Goal: Find specific page/section: Find specific page/section

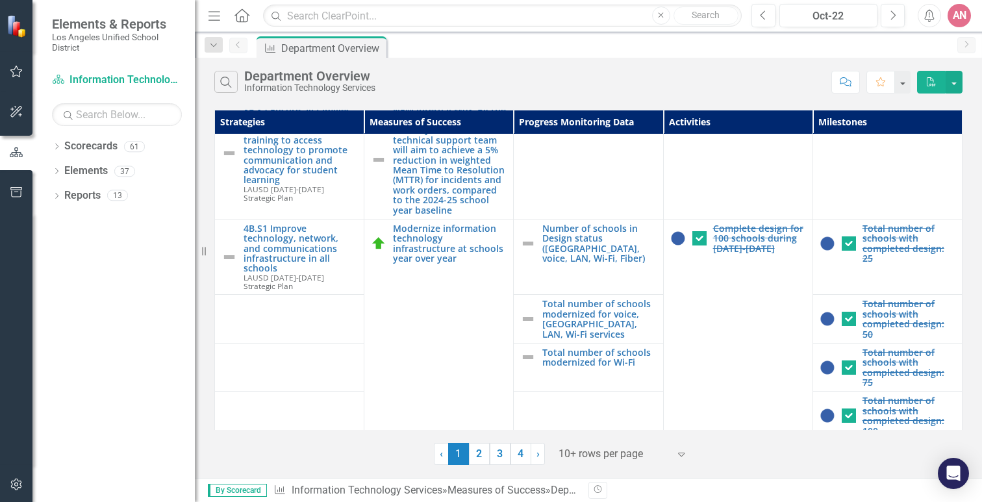
scroll to position [141, 0]
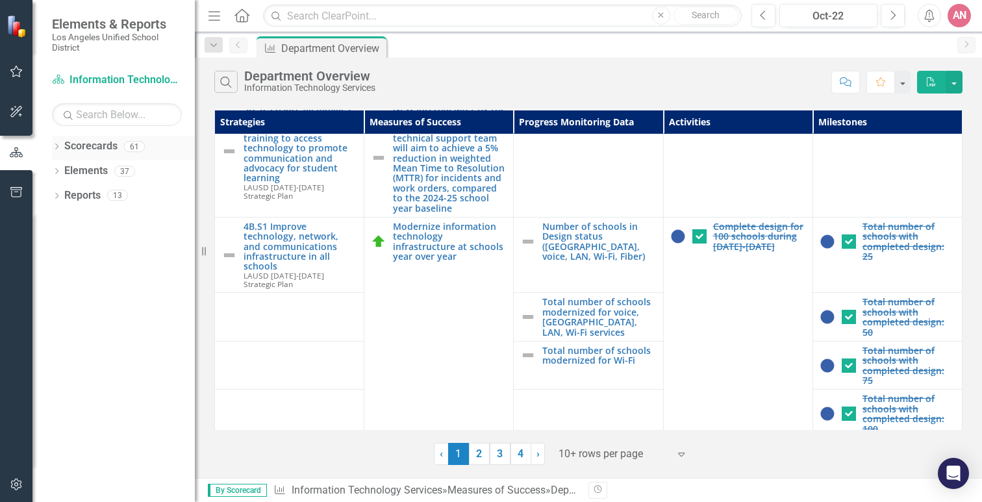
click at [55, 145] on icon "Dropdown" at bounding box center [56, 147] width 9 height 7
click at [122, 200] on link "New Products & Initiatives 2025-26" at bounding box center [132, 195] width 123 height 15
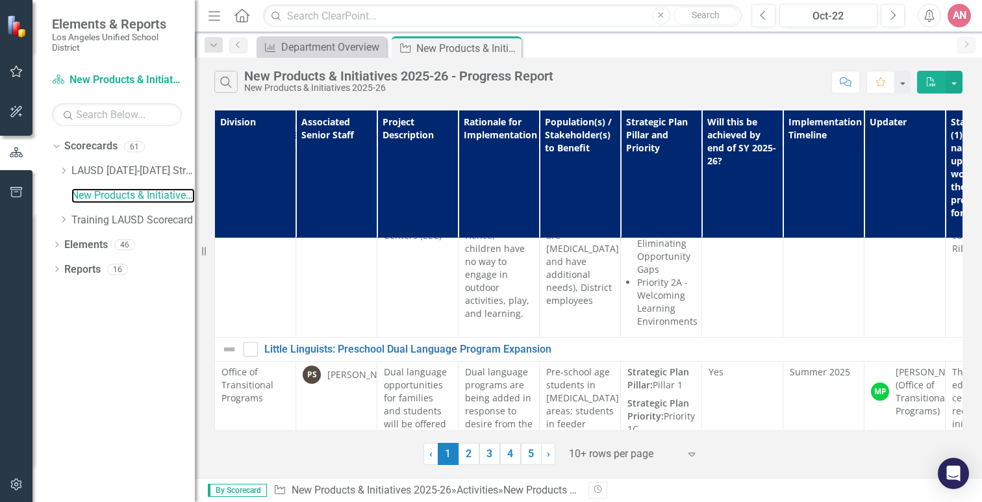
scroll to position [237, 0]
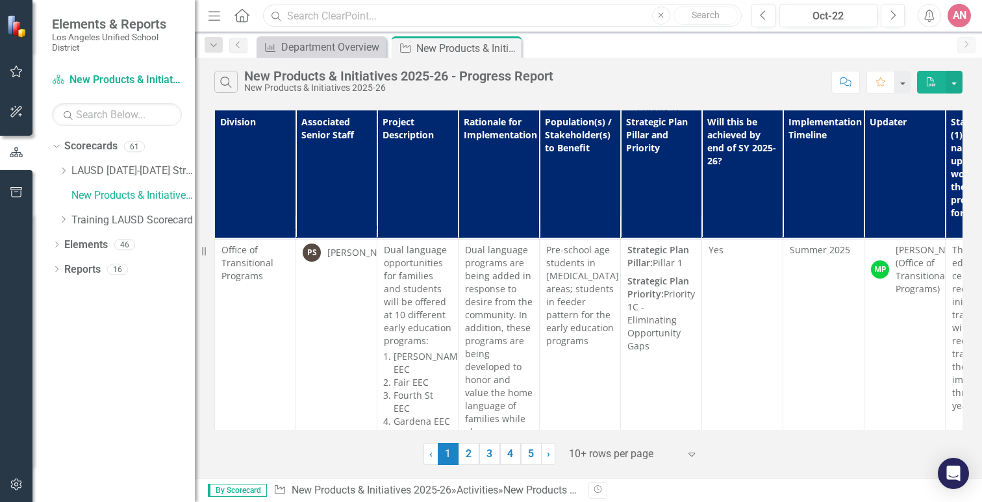
click at [364, 23] on input "text" at bounding box center [502, 16] width 479 height 23
click at [227, 76] on icon "Search" at bounding box center [226, 82] width 14 height 12
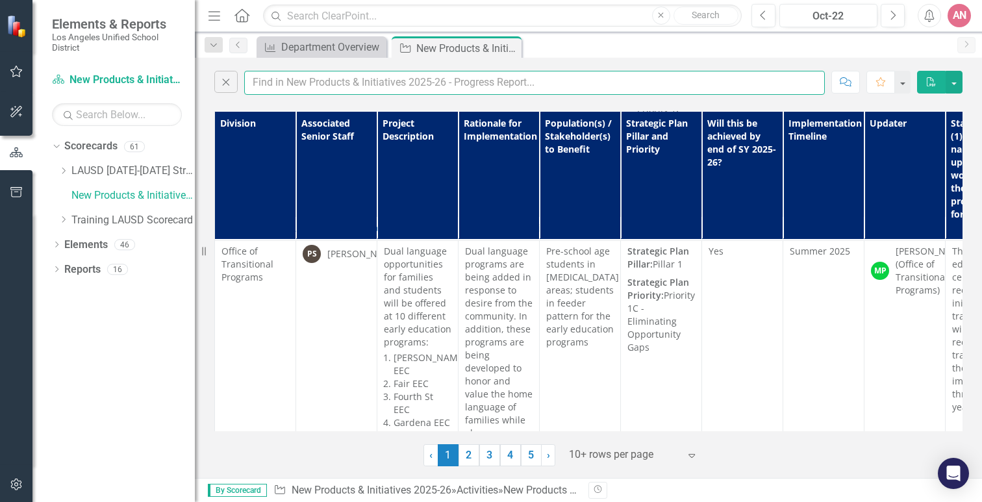
click at [299, 86] on input "text" at bounding box center [534, 83] width 581 height 24
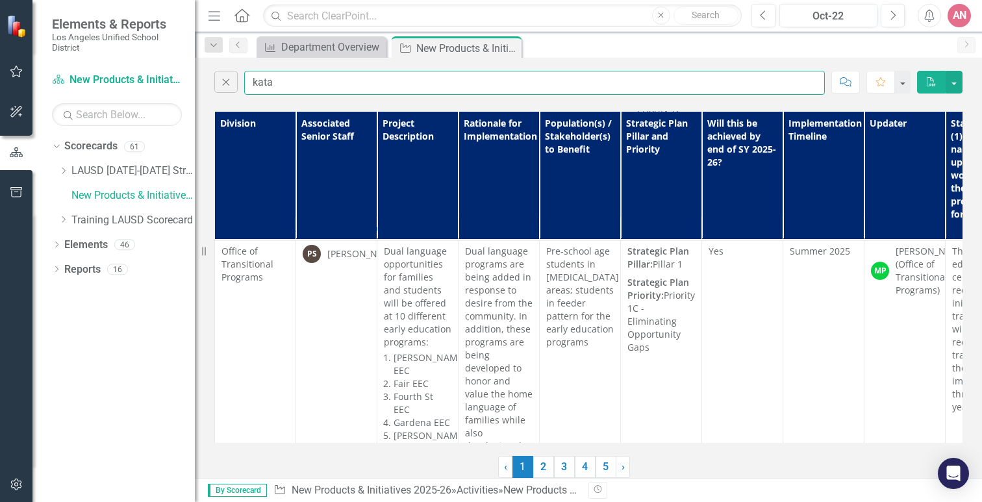
click at [355, 84] on input "kata" at bounding box center [534, 83] width 581 height 24
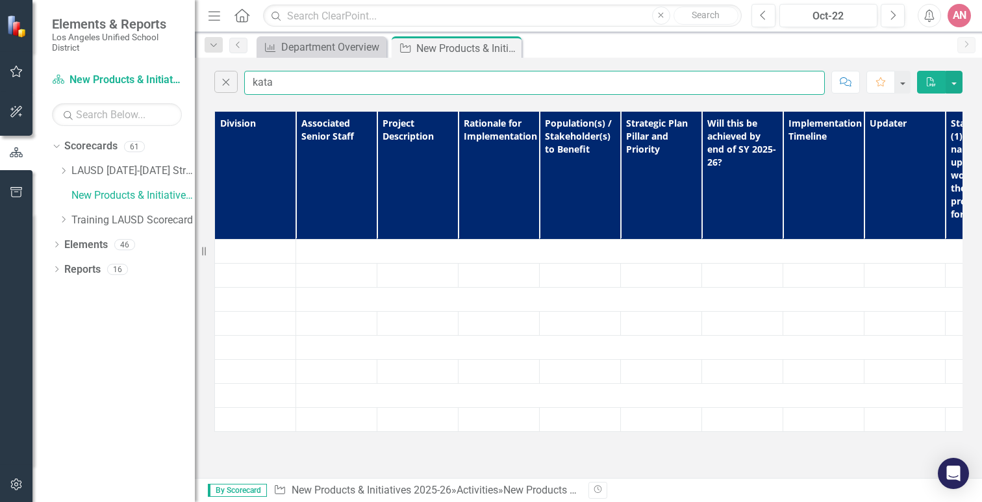
scroll to position [0, 0]
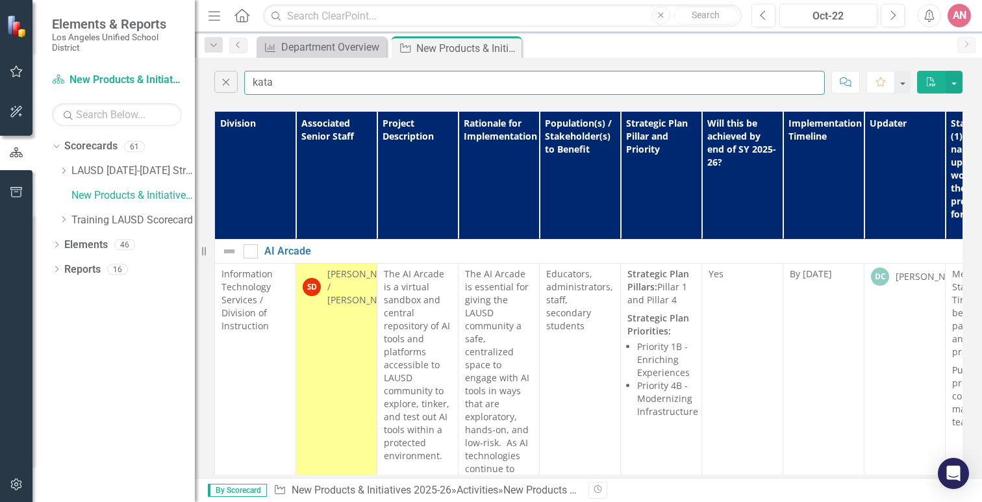
click at [355, 84] on input "kata" at bounding box center [534, 83] width 581 height 24
type input "k"
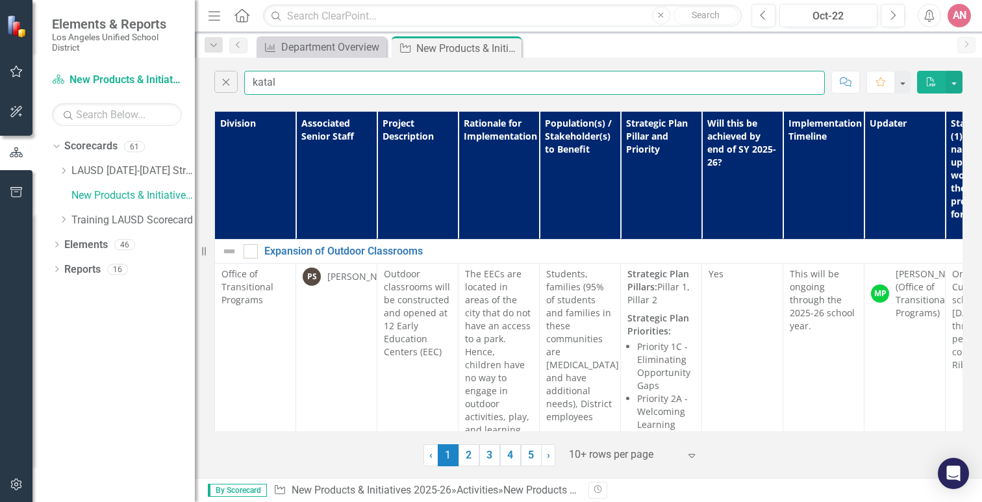
type input "katal"
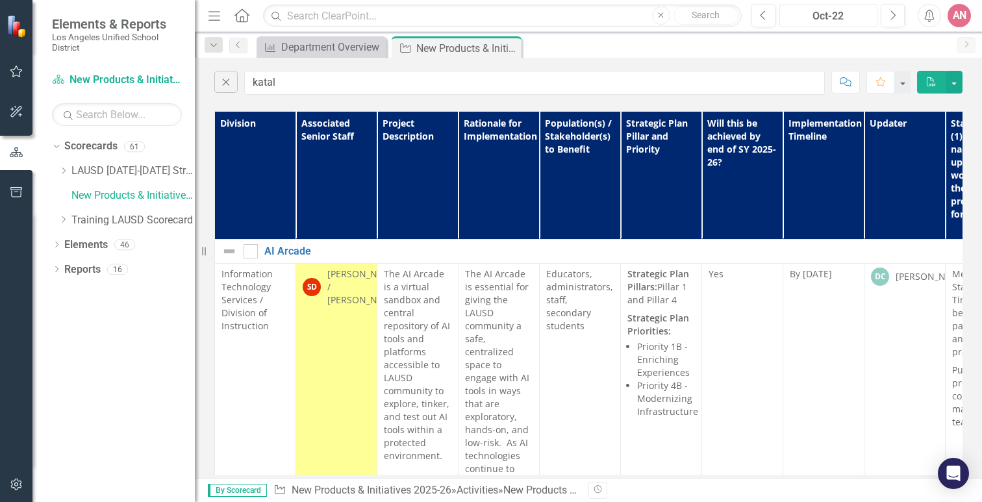
click at [841, 19] on div "Oct-22" at bounding box center [828, 16] width 89 height 16
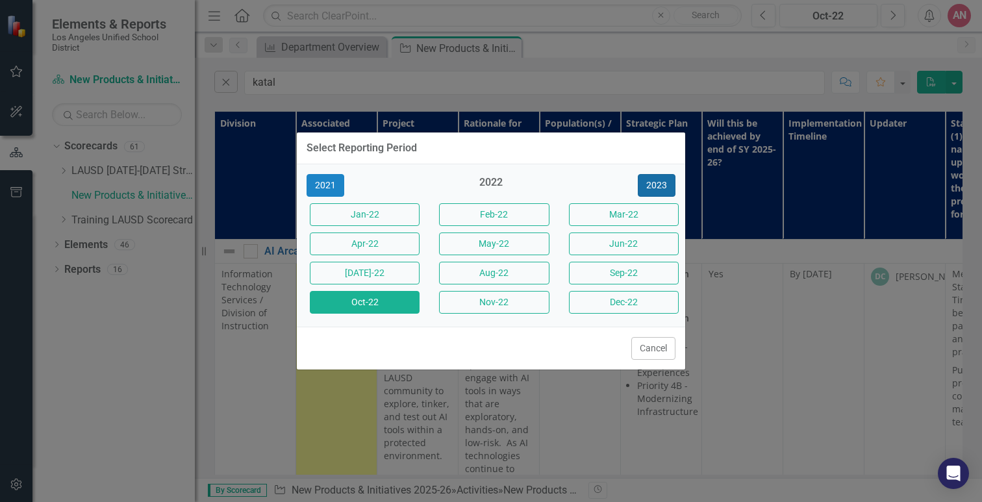
click at [660, 188] on button "2023" at bounding box center [657, 185] width 38 height 23
click at [660, 188] on button "2024" at bounding box center [657, 185] width 38 height 23
click at [657, 179] on button "2025" at bounding box center [657, 185] width 38 height 23
click at [383, 301] on button "Oct-25" at bounding box center [365, 302] width 110 height 23
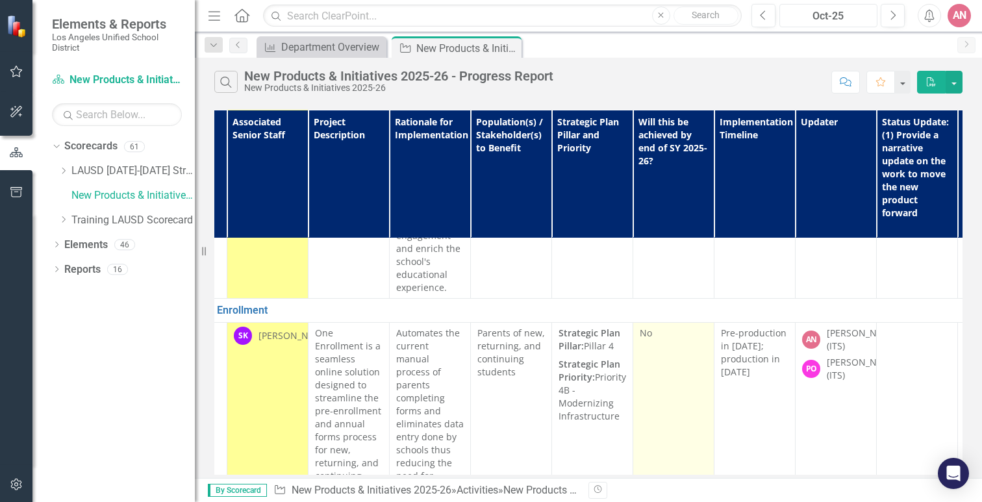
scroll to position [2141, 0]
